Goal: Manage account settings

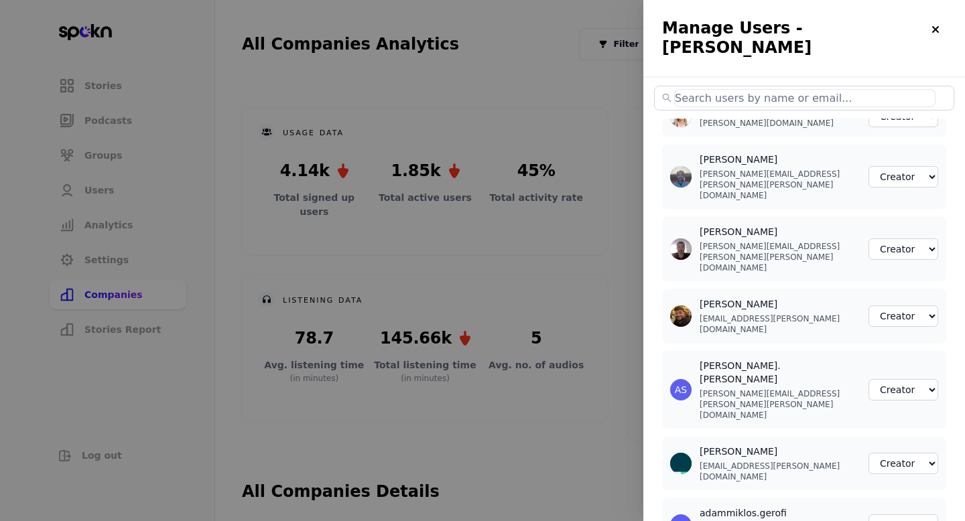
select select "2"
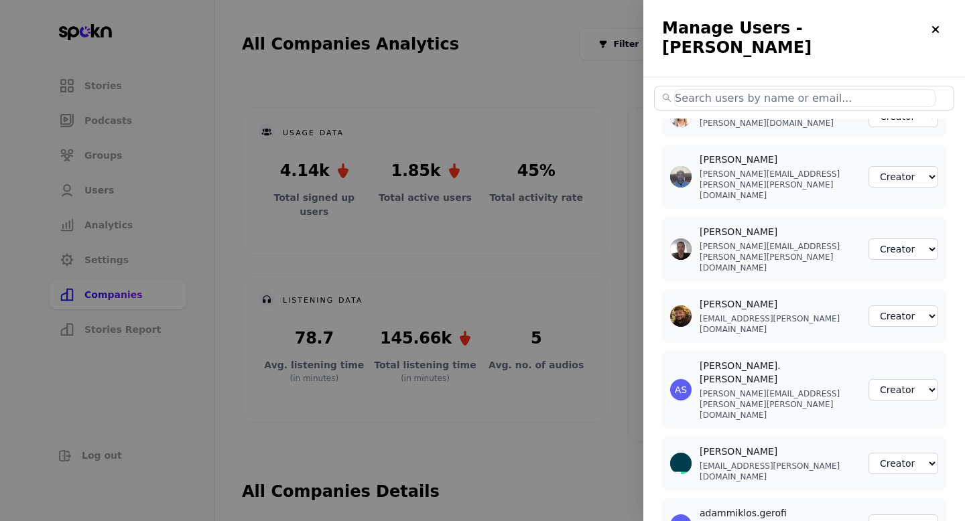
select select "2"
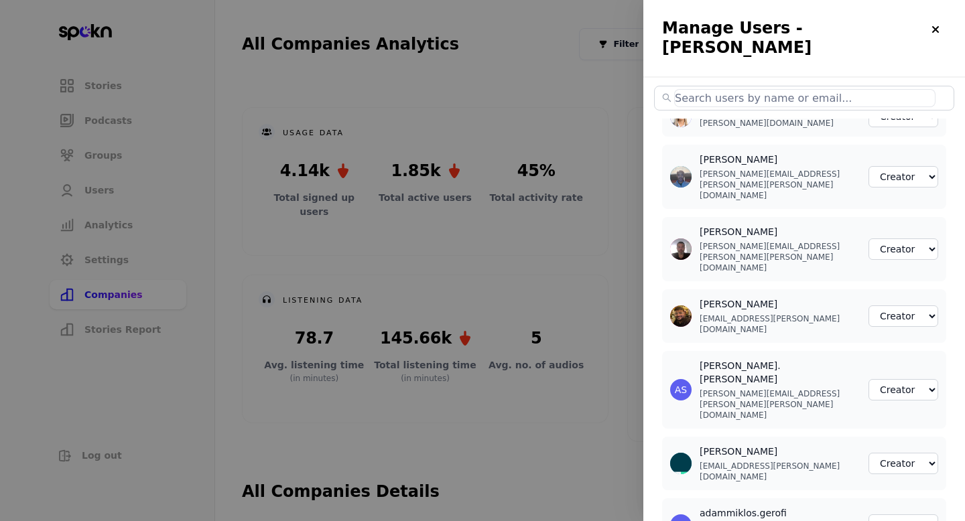
select select "2"
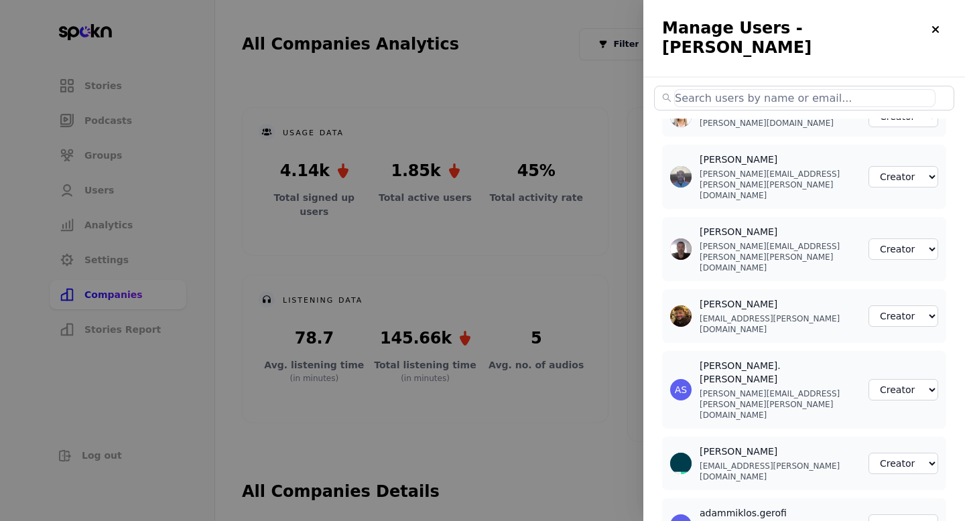
select select "2"
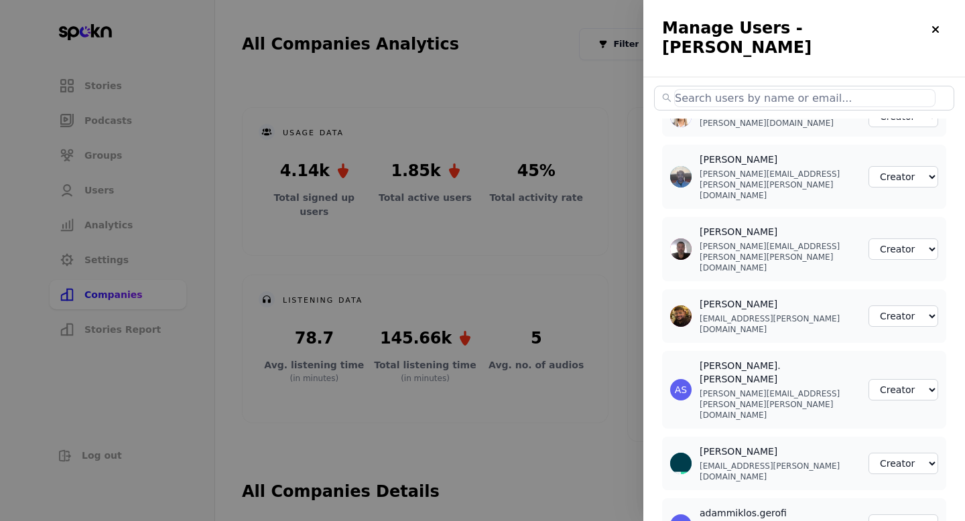
select select "2"
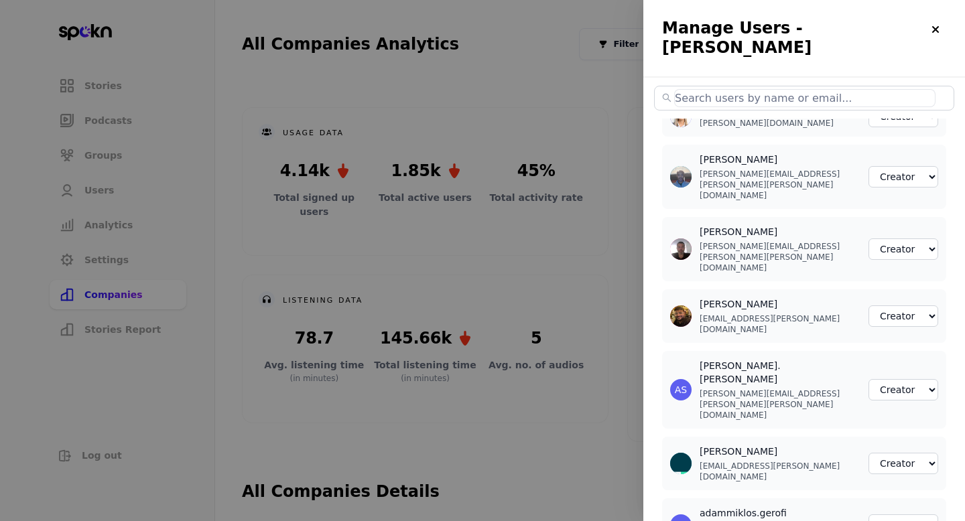
select select "2"
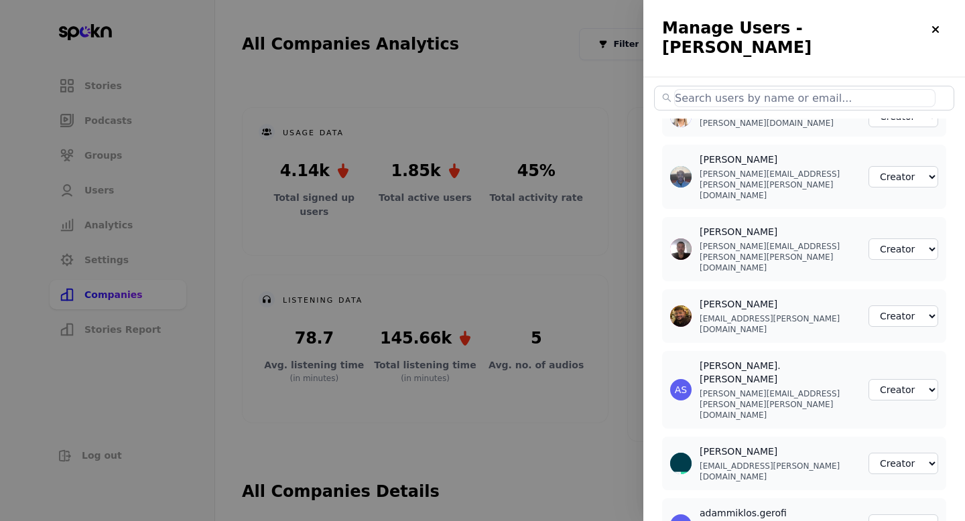
select select "2"
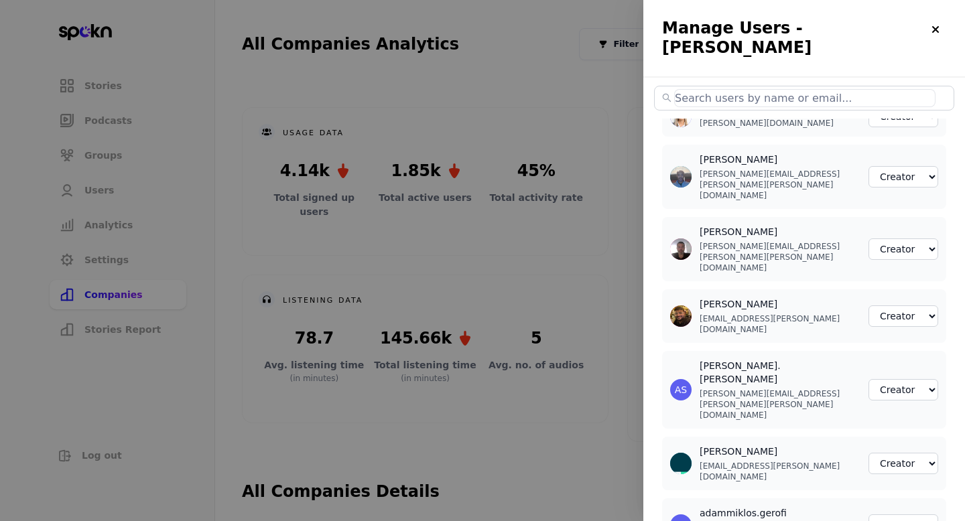
select select "2"
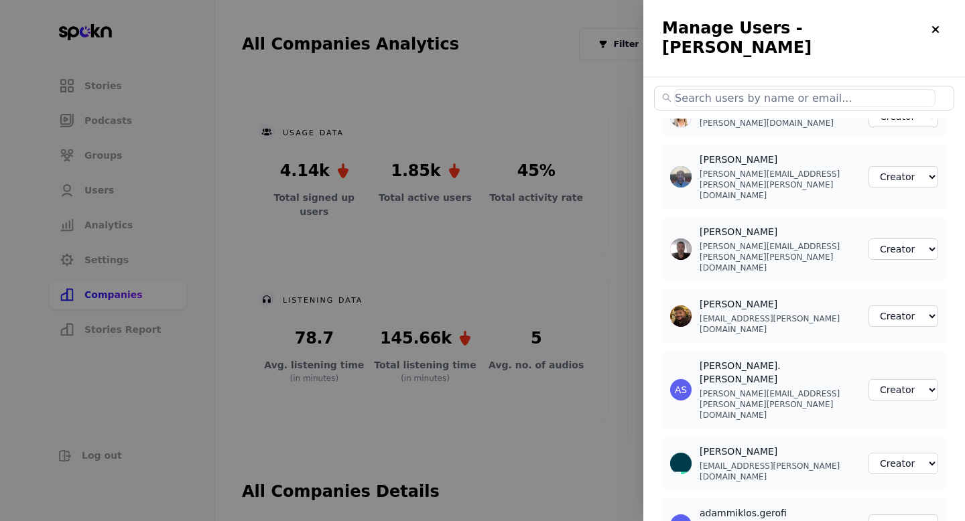
select select "2"
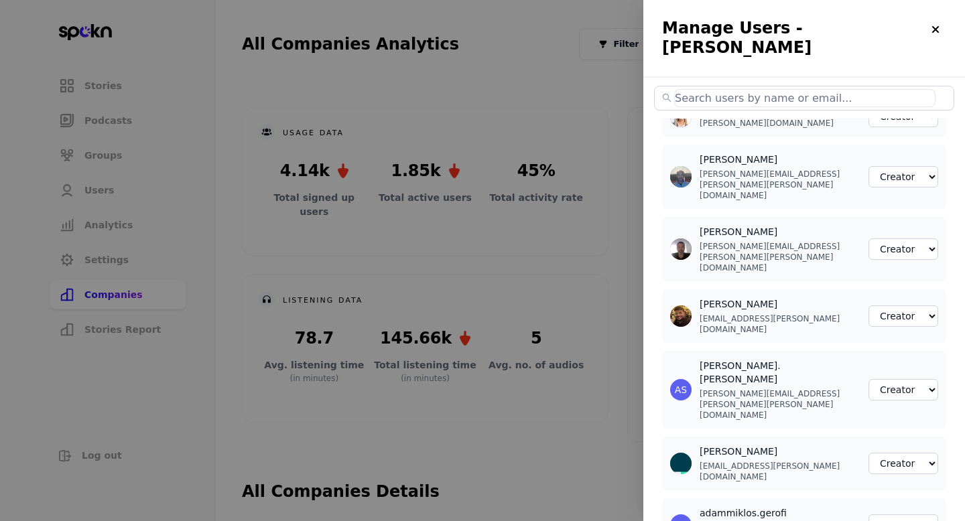
select select "2"
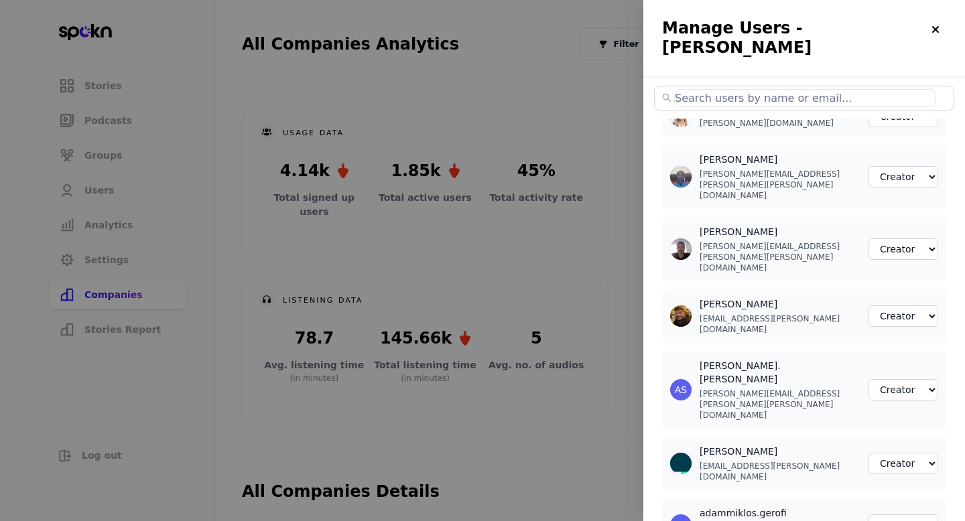
select select "2"
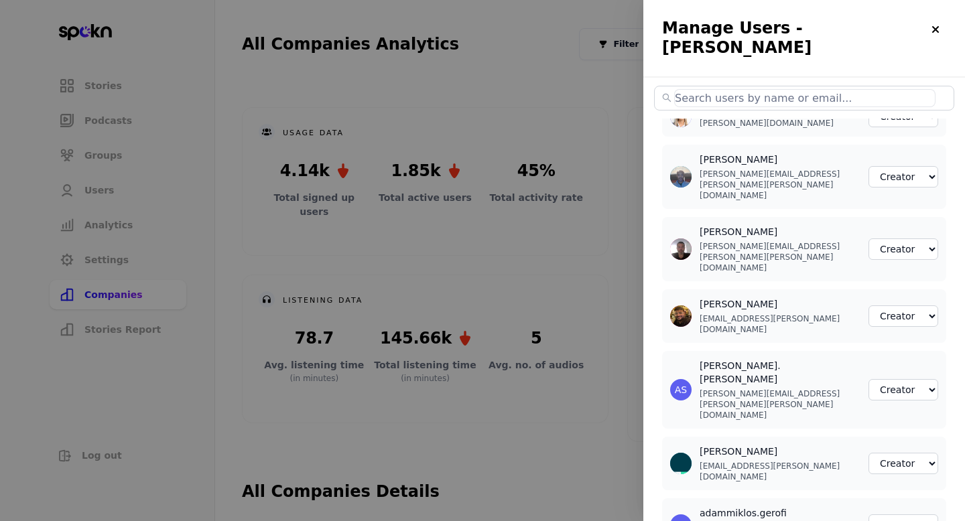
select select "2"
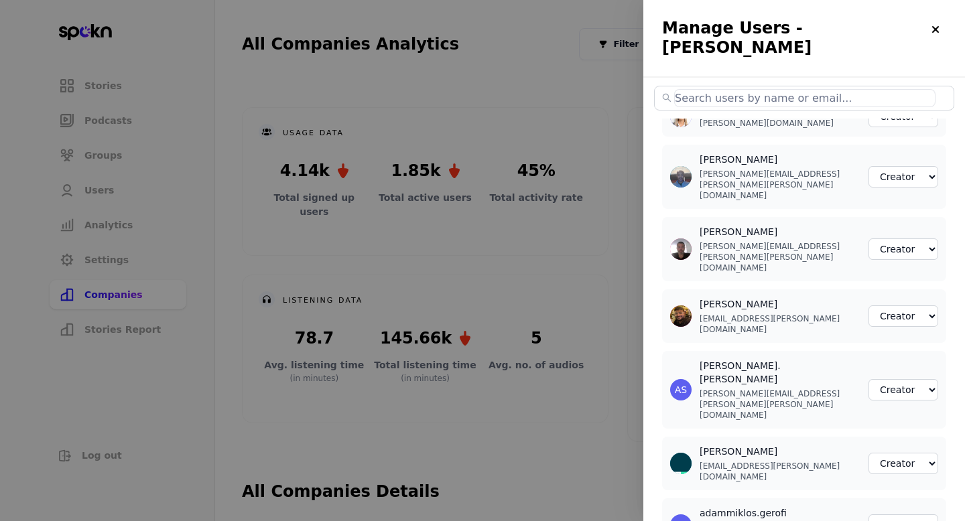
select select "2"
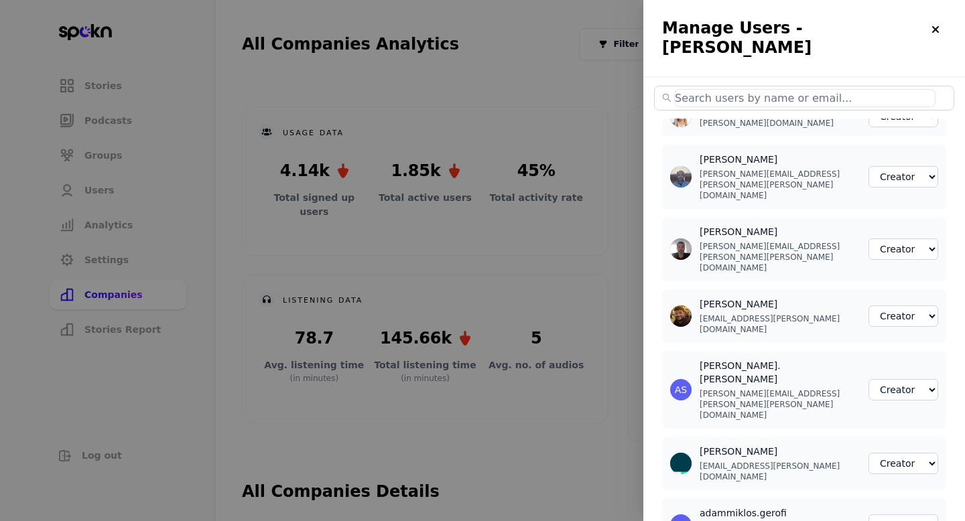
select select "2"
select select "3"
select select "2"
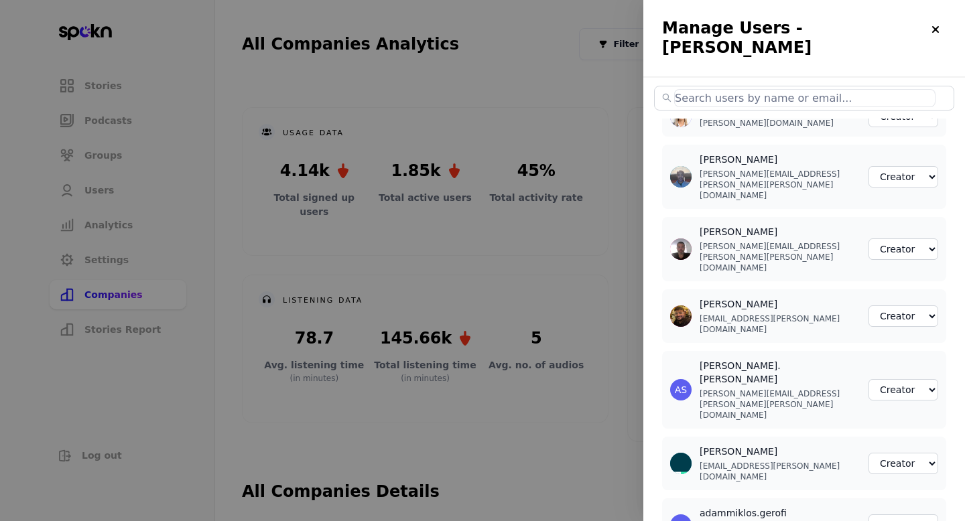
select select "2"
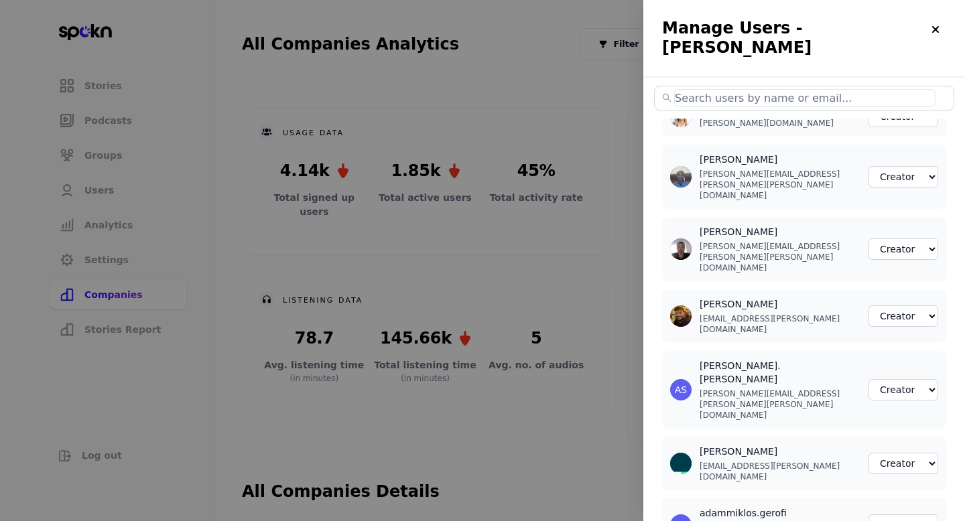
select select "2"
select select "3"
select select "2"
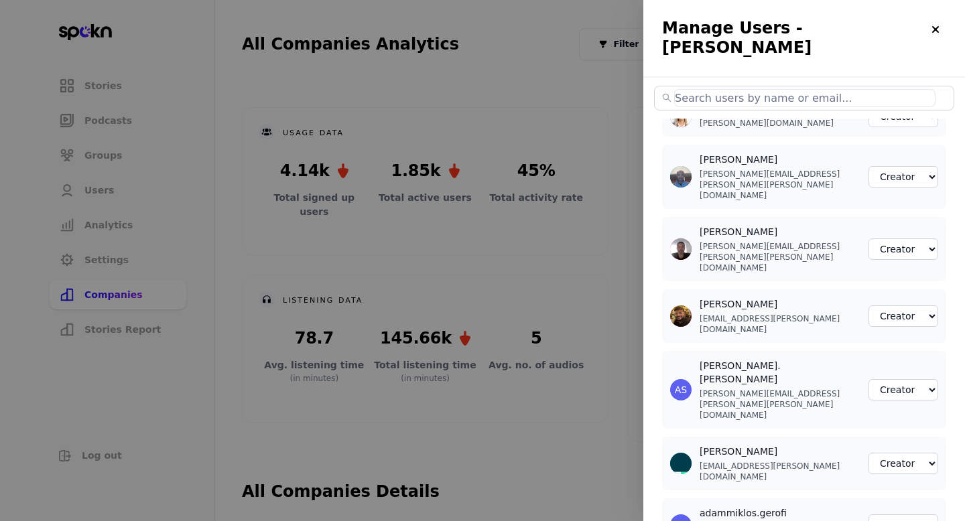
select select "2"
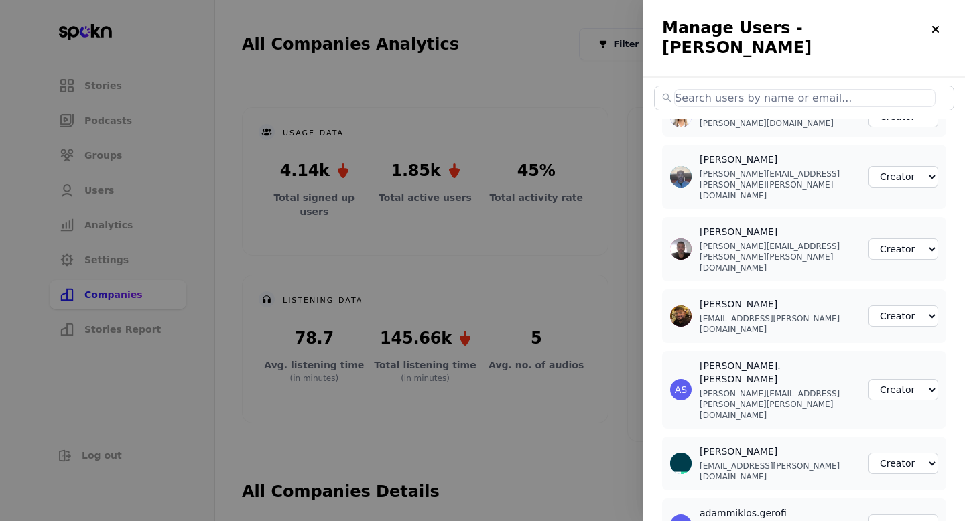
select select "2"
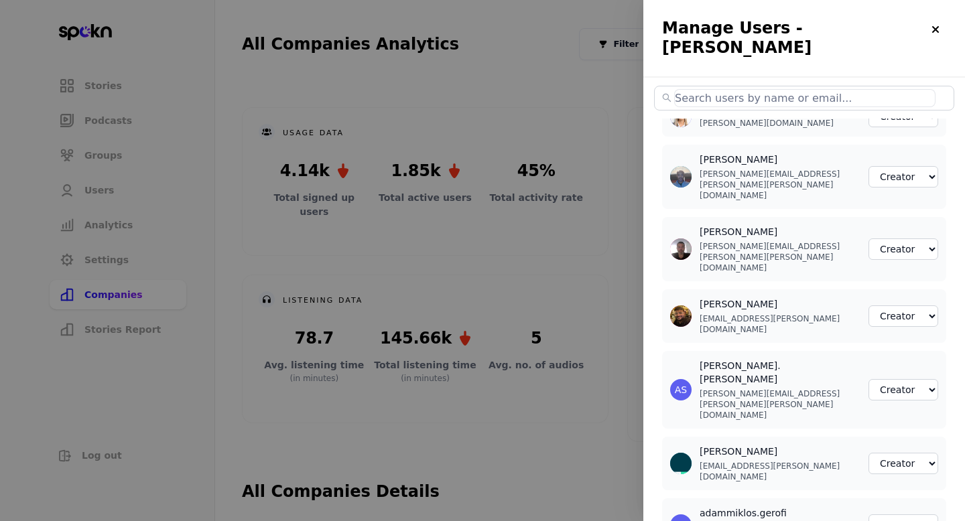
select select "2"
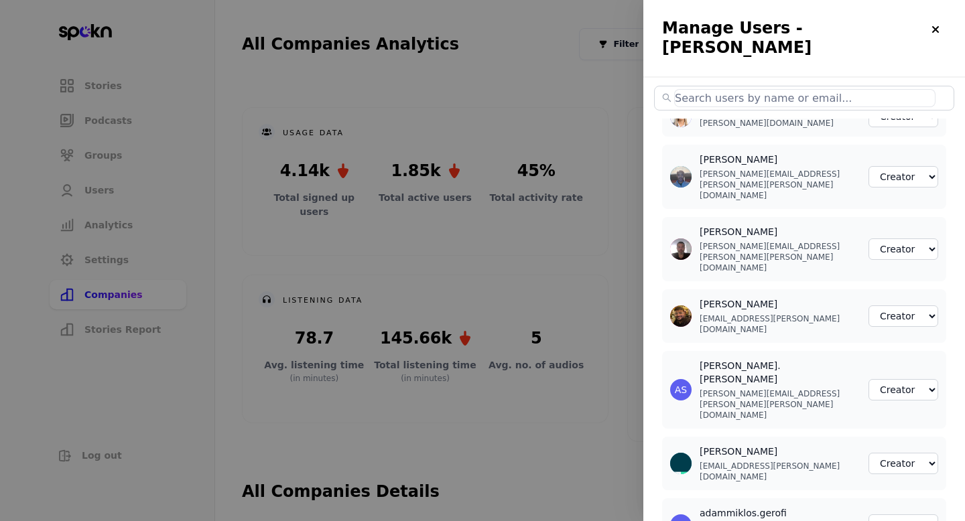
select select "2"
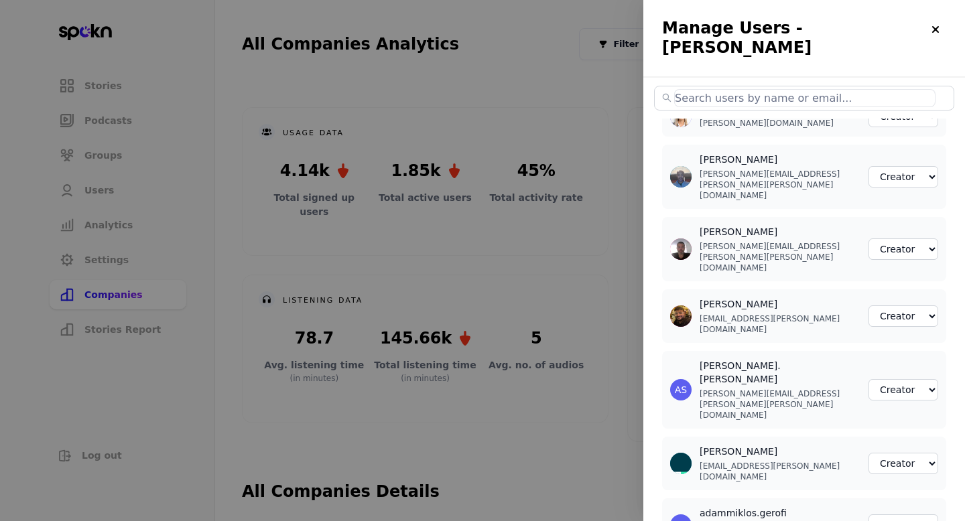
select select "2"
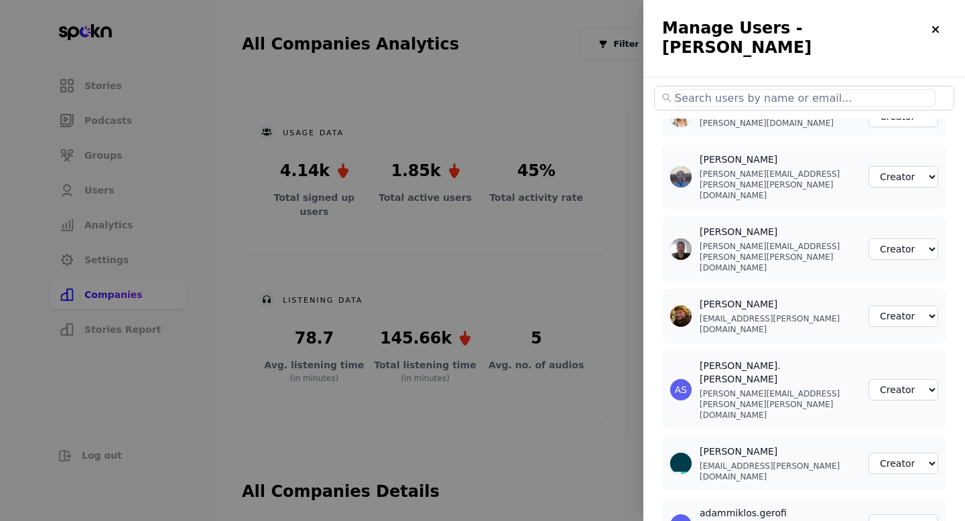
select select "2"
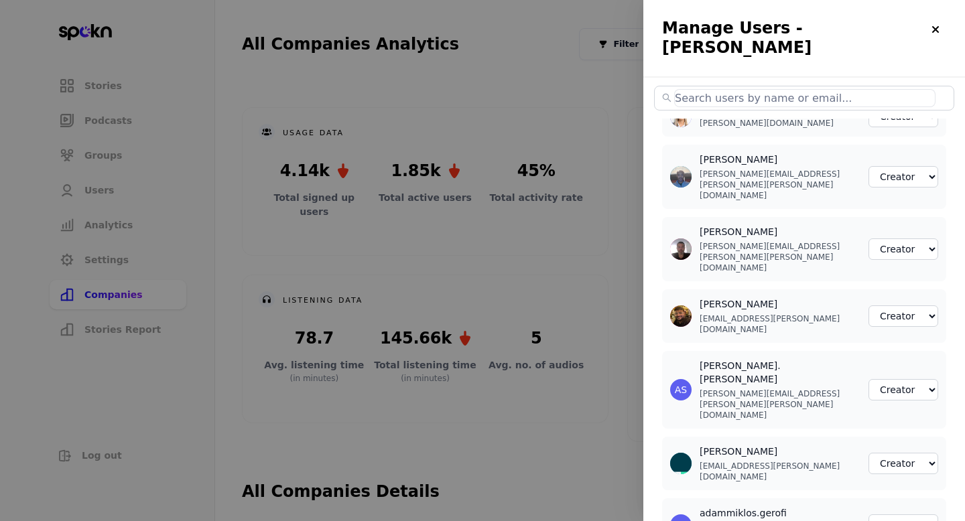
select select "2"
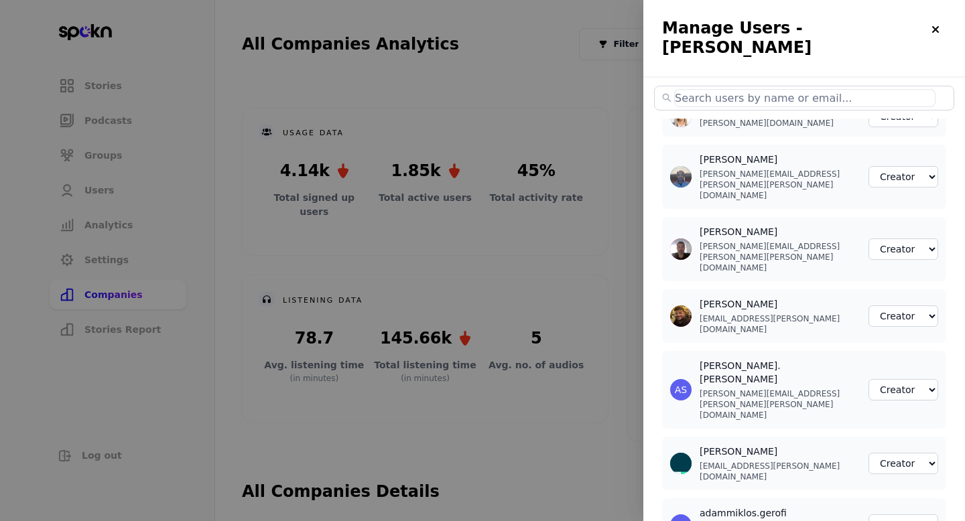
select select "2"
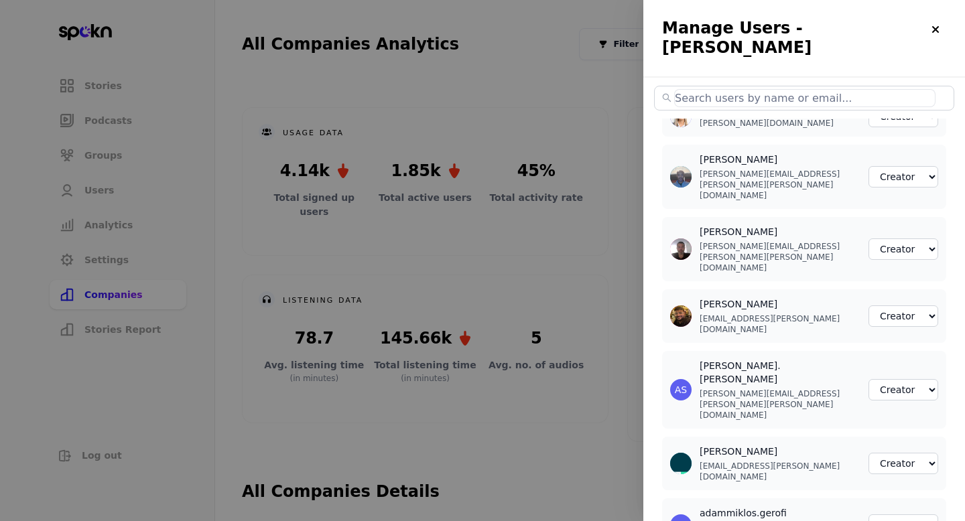
select select "2"
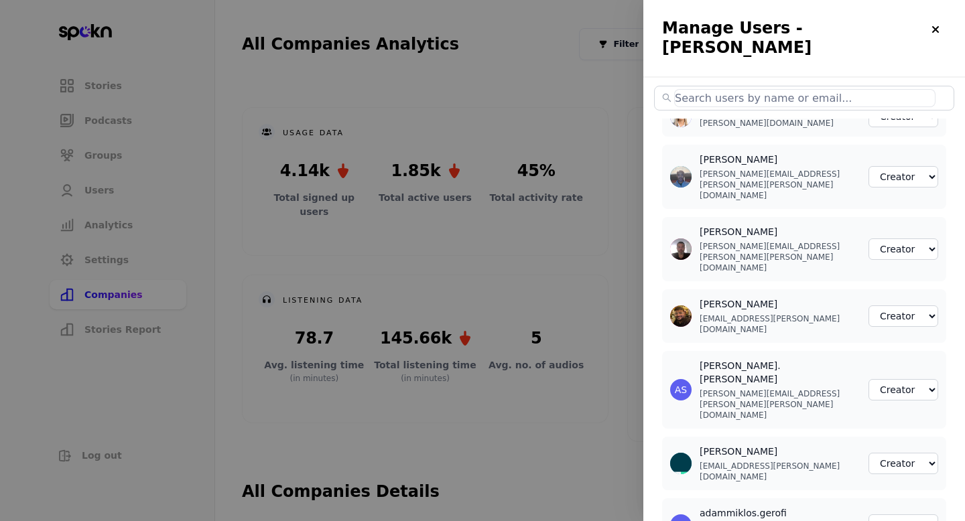
select select "2"
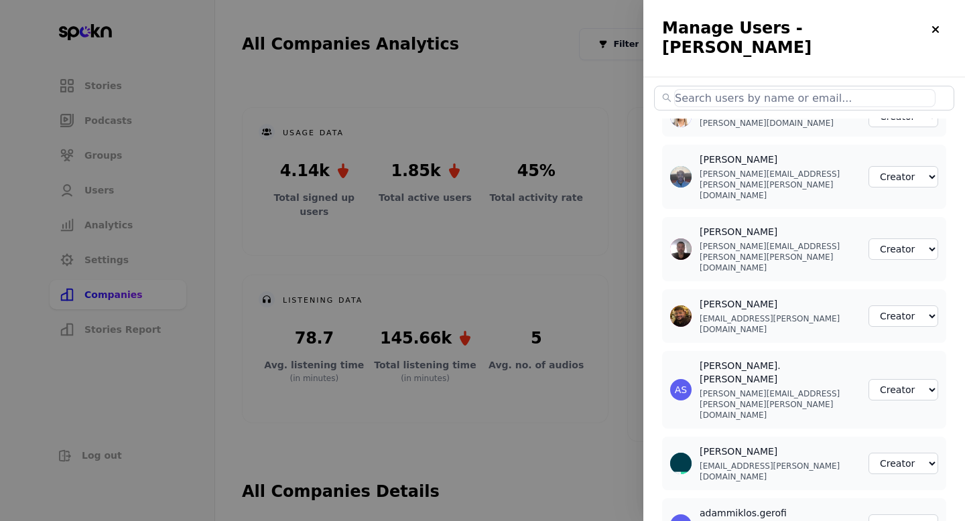
select select "2"
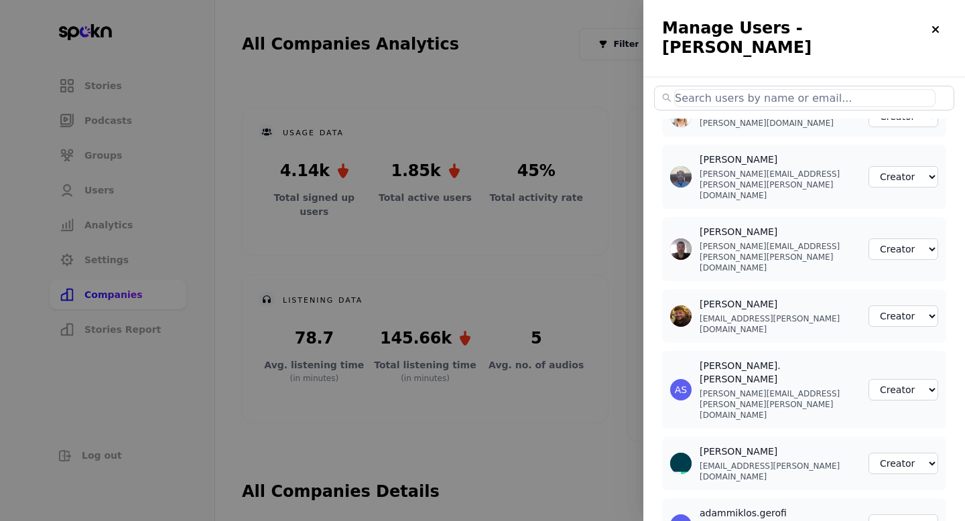
select select "2"
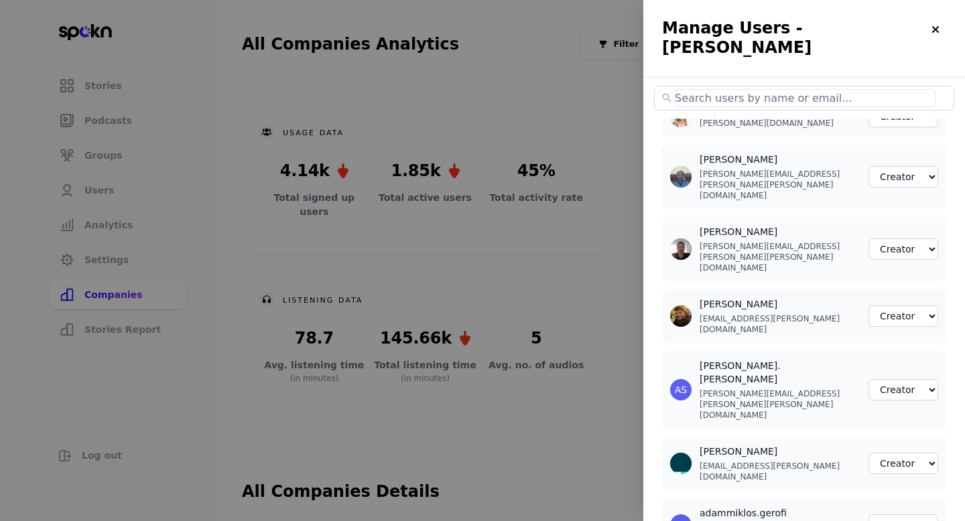
select select "2"
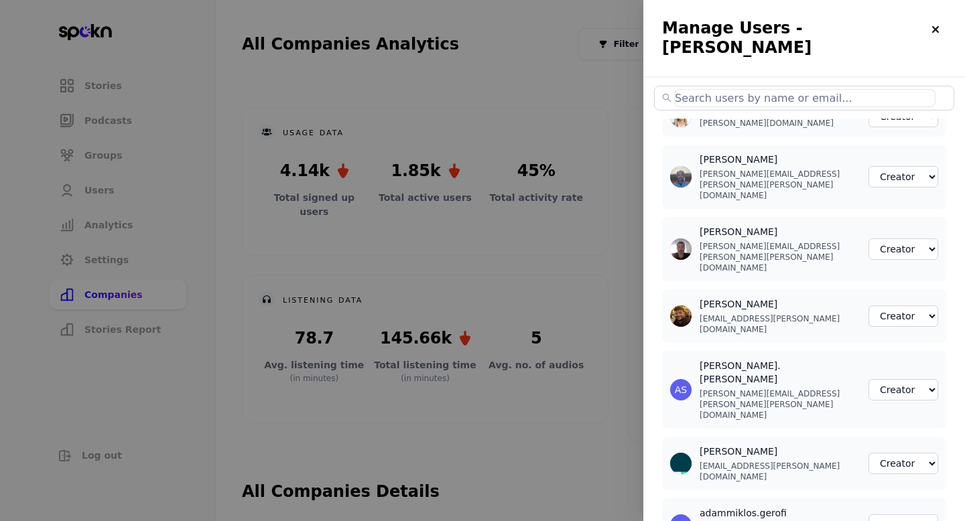
select select "2"
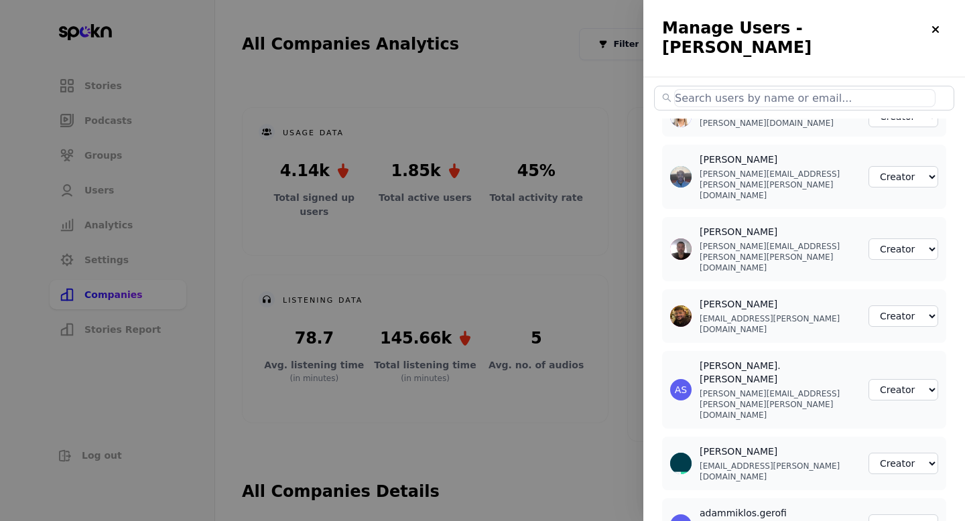
select select "2"
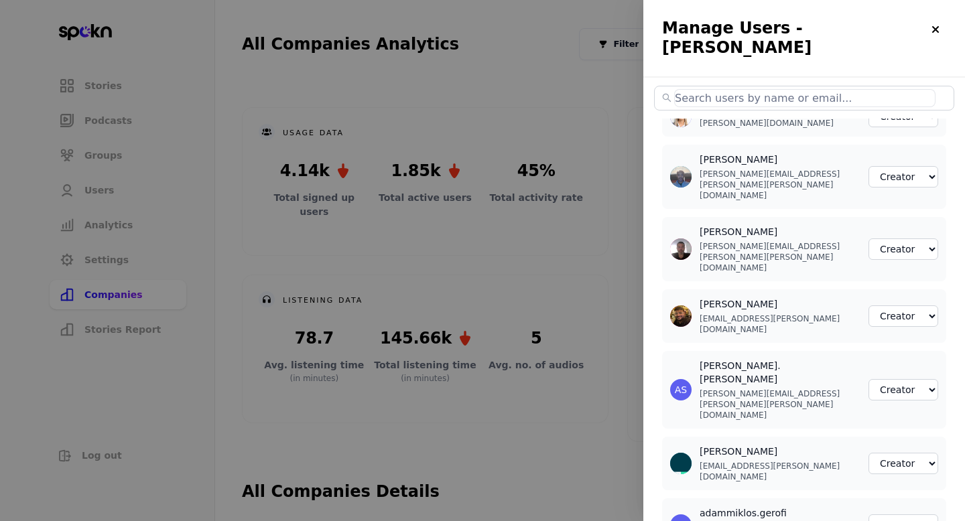
select select "2"
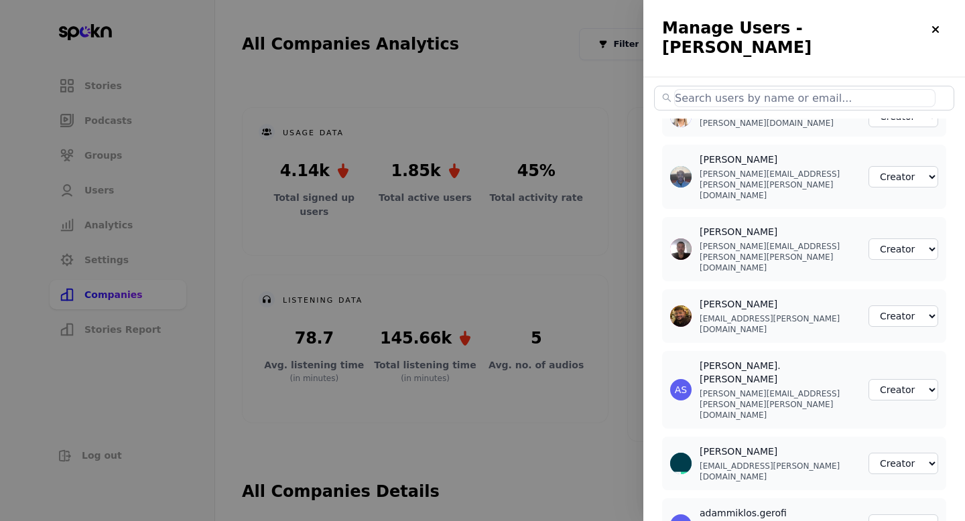
select select "2"
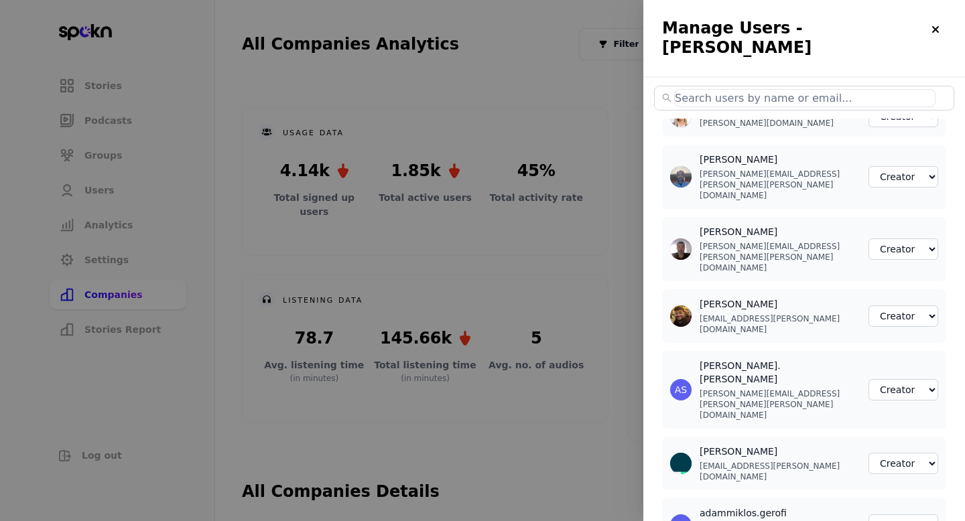
select select "2"
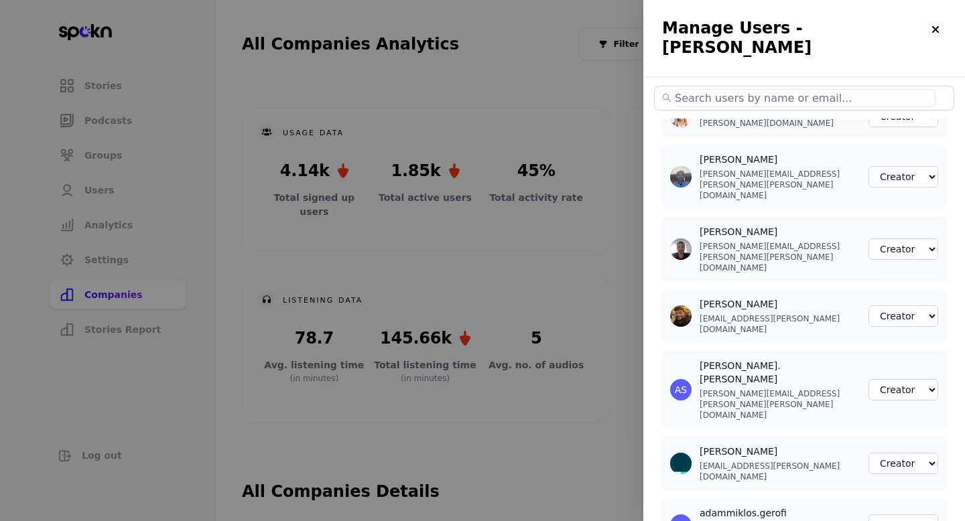
select select "2"
select select "3"
select select "2"
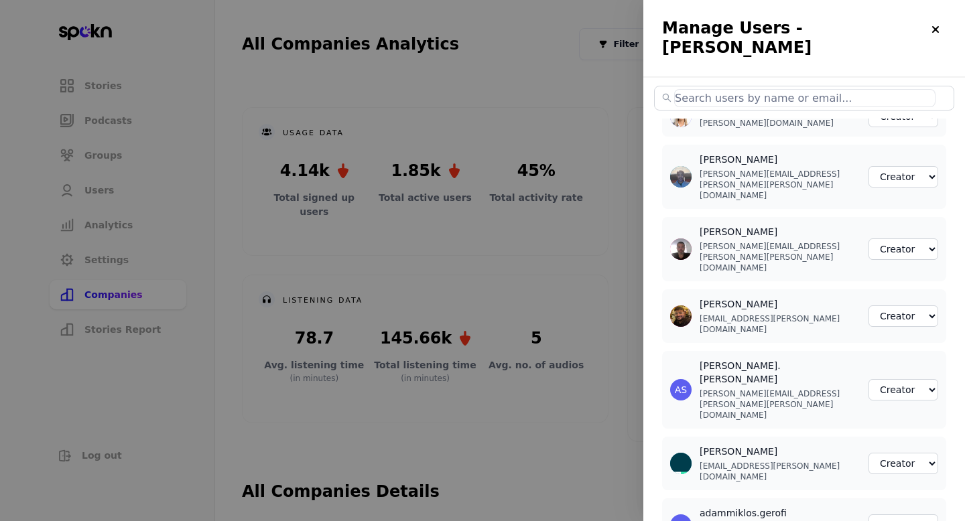
select select "2"
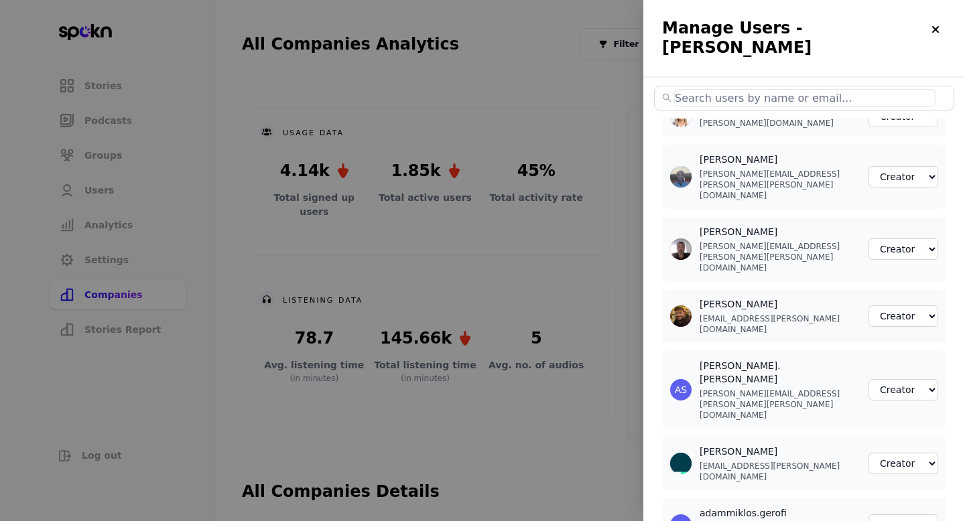
select select "2"
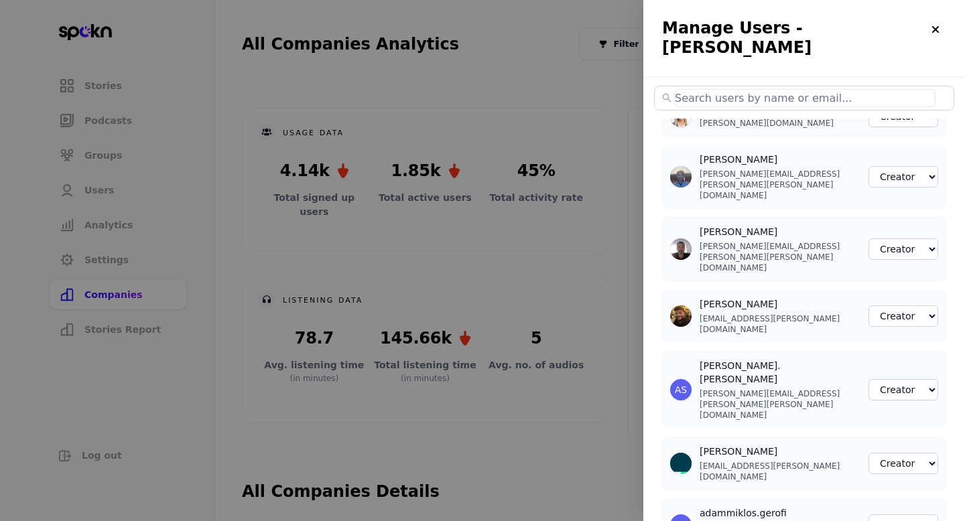
select select "2"
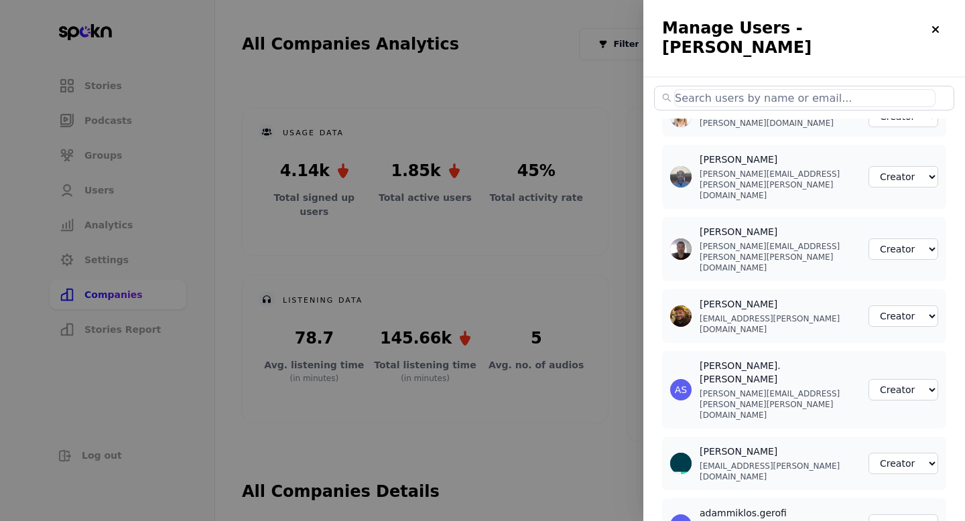
select select "2"
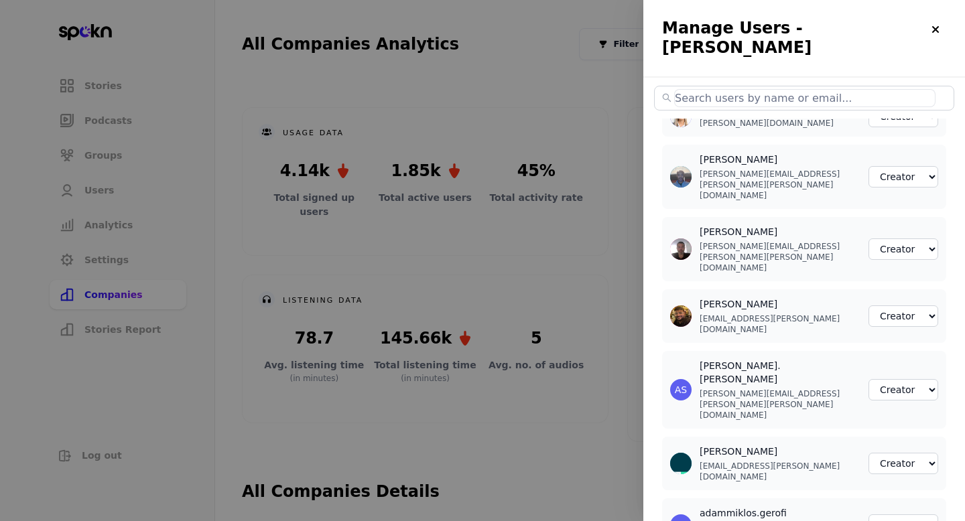
select select "2"
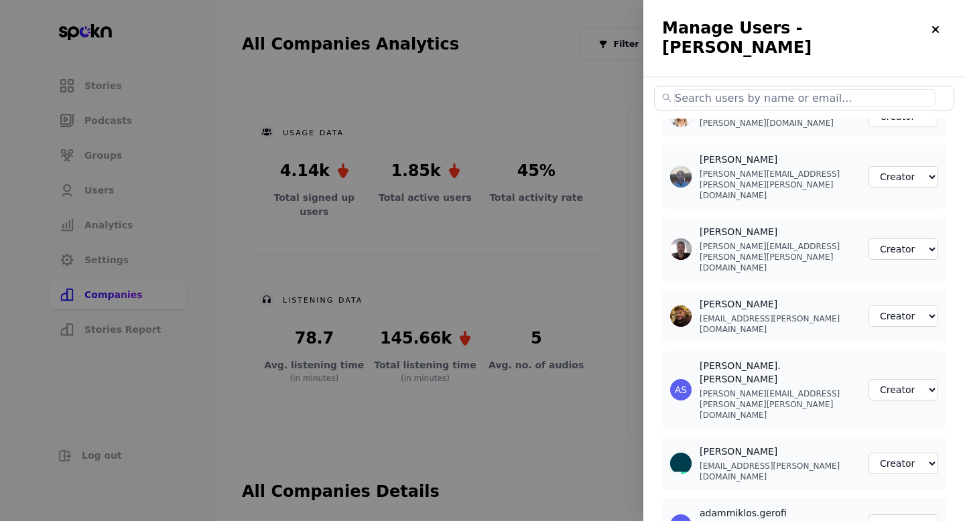
scroll to position [457, 0]
